Goal: Transaction & Acquisition: Purchase product/service

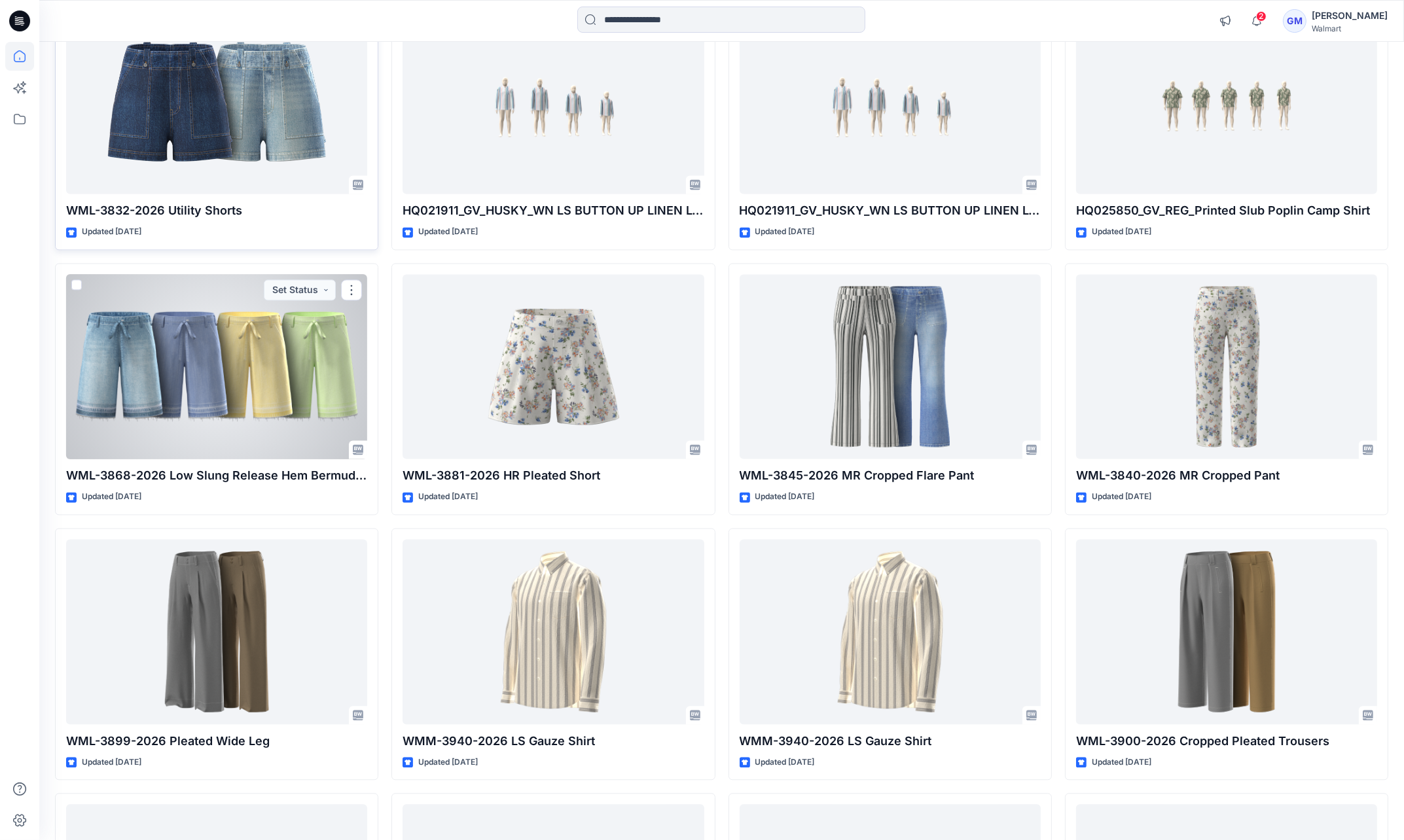
scroll to position [4285, 0]
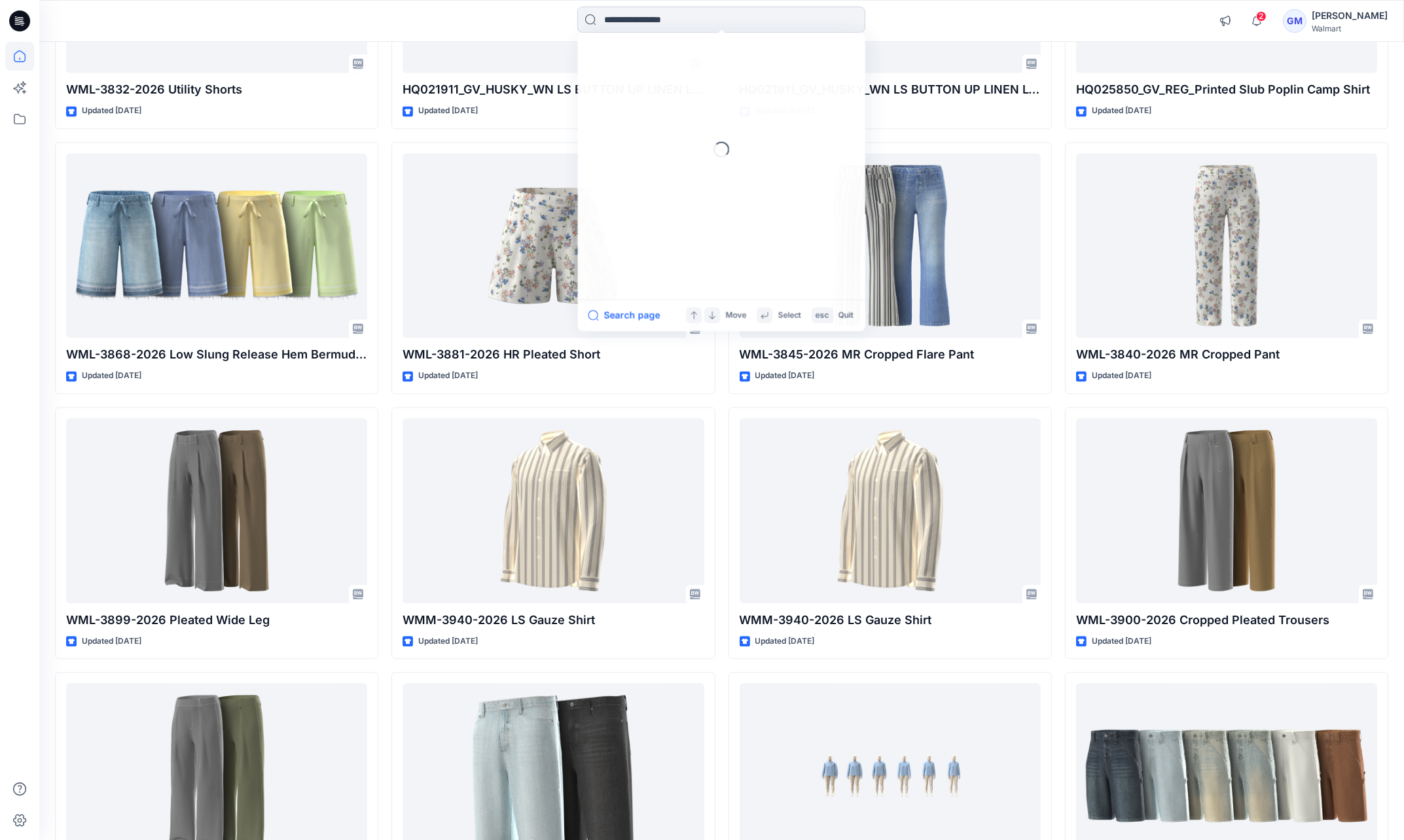
click at [651, 10] on input at bounding box center [721, 19] width 288 height 26
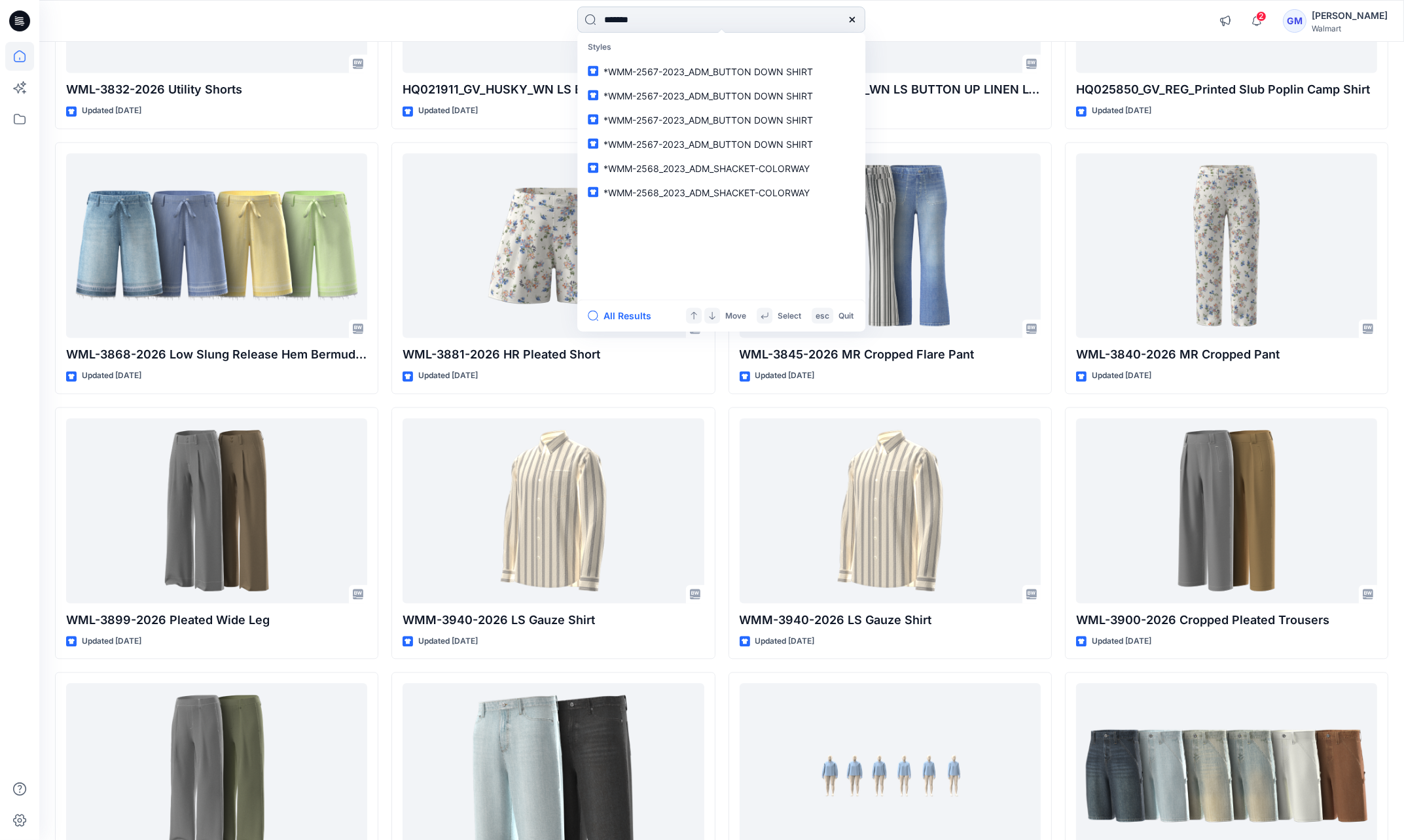
type input "********"
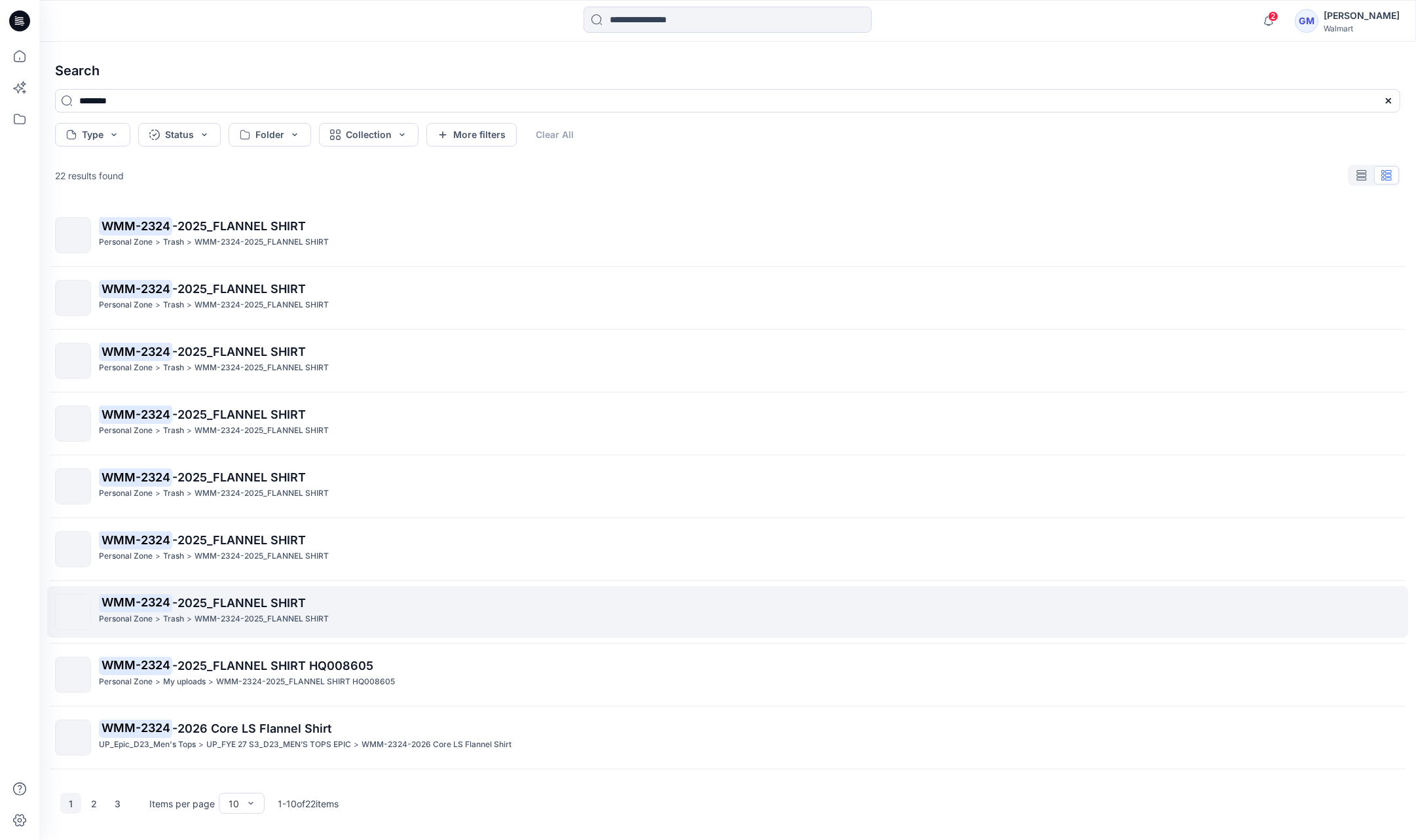
scroll to position [52, 0]
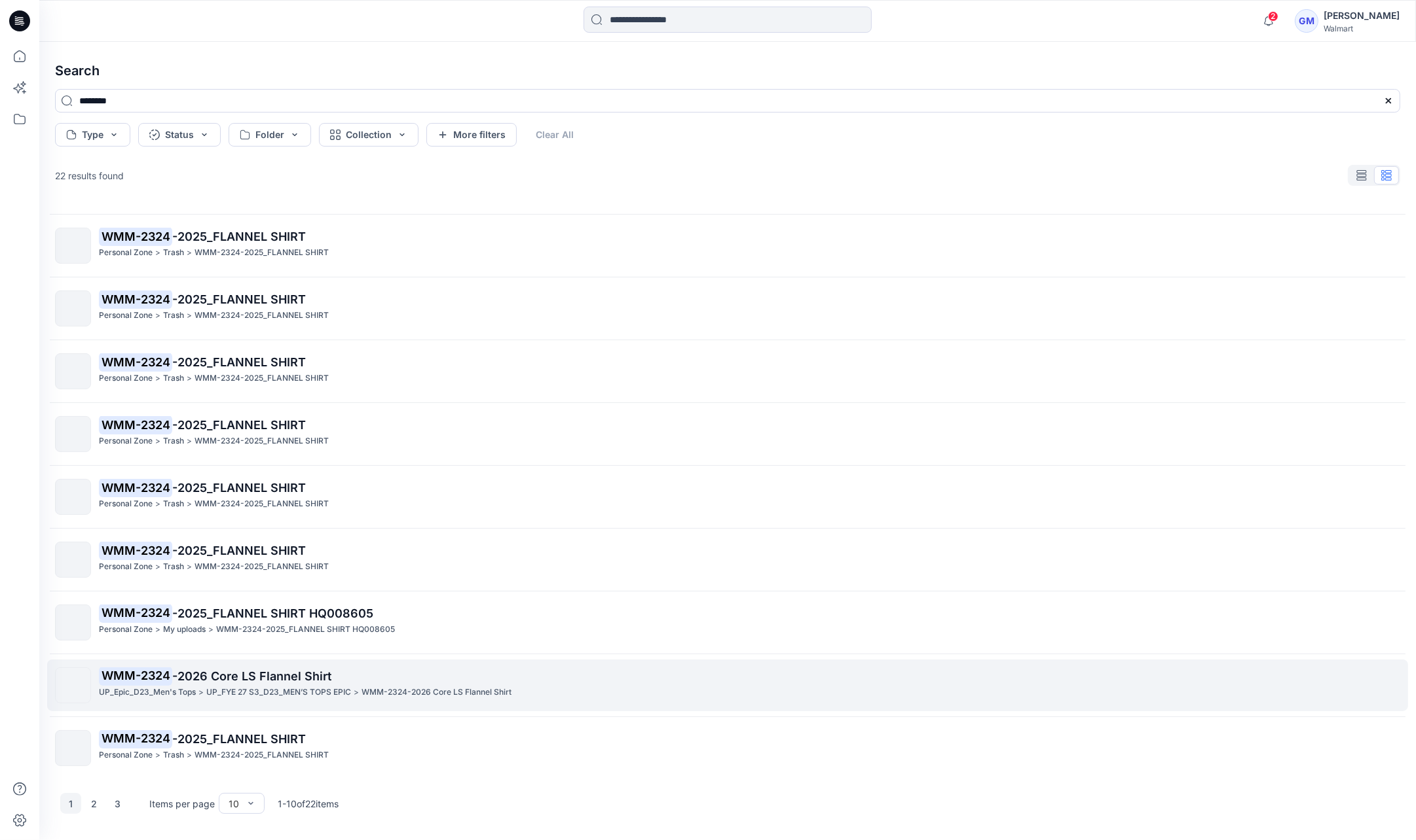
click at [260, 696] on p "UP_FYE 27 S3_D23_MEN’S TOPS EPIC" at bounding box center [278, 692] width 145 height 13
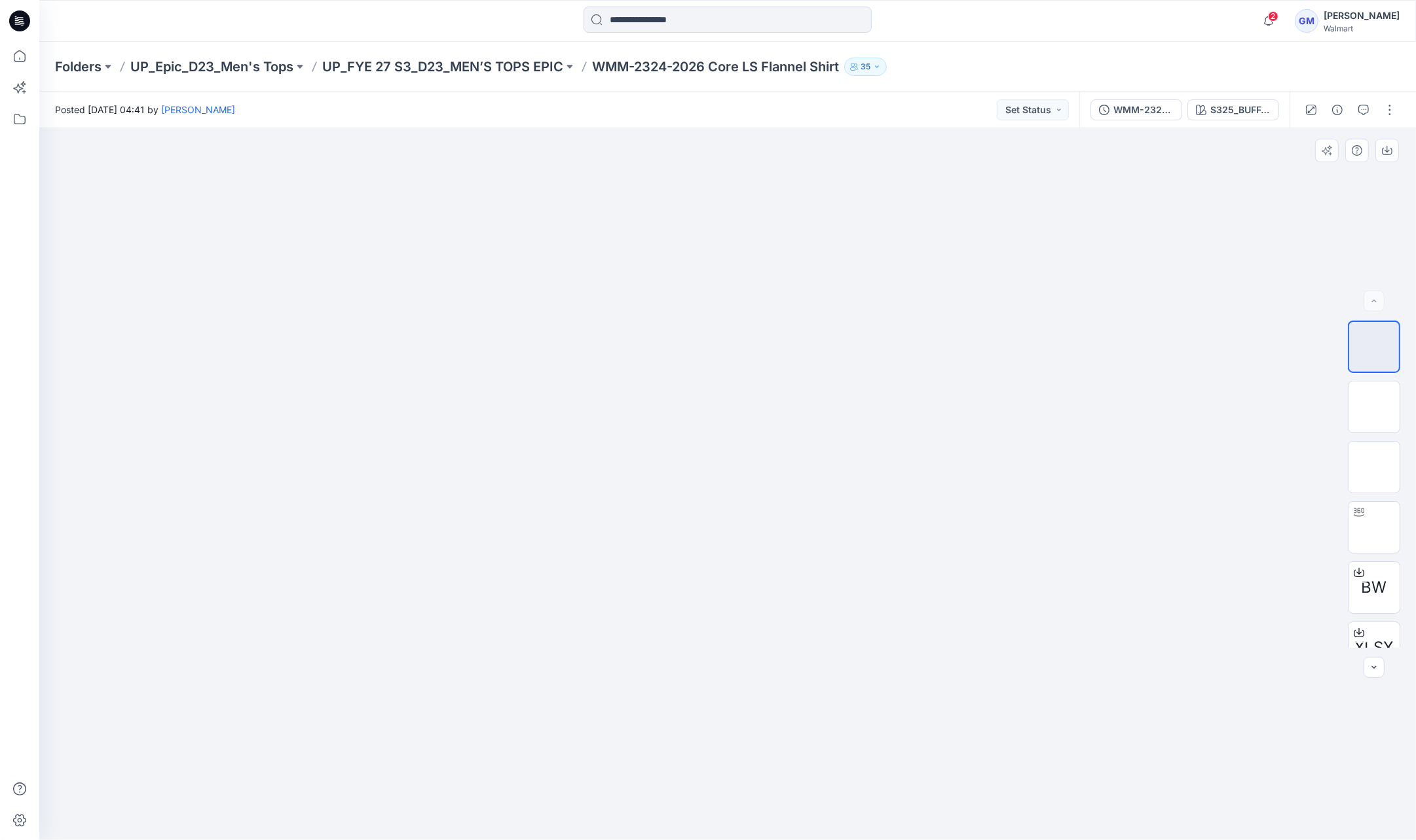
click at [162, 476] on div at bounding box center [727, 484] width 1376 height 712
